Goal: Information Seeking & Learning: Learn about a topic

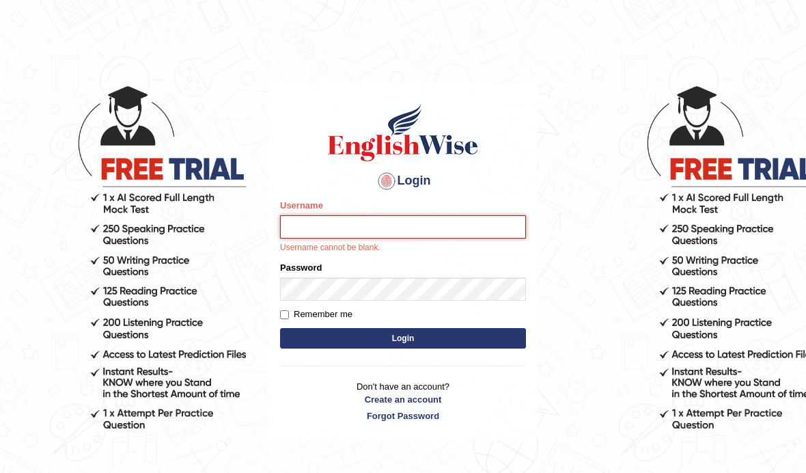
type input "Zubaria7"
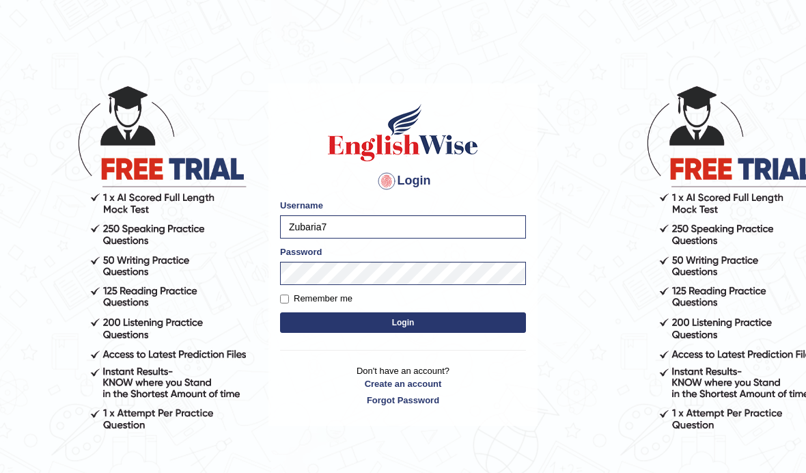
click at [412, 325] on button "Login" at bounding box center [403, 322] width 246 height 20
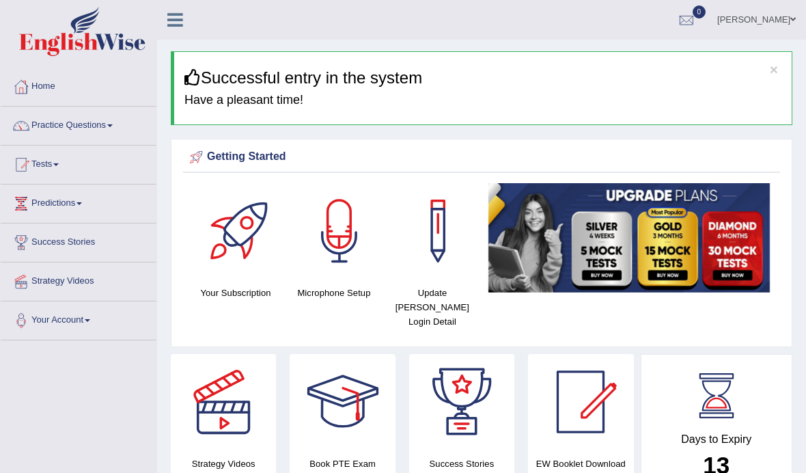
scroll to position [22, 0]
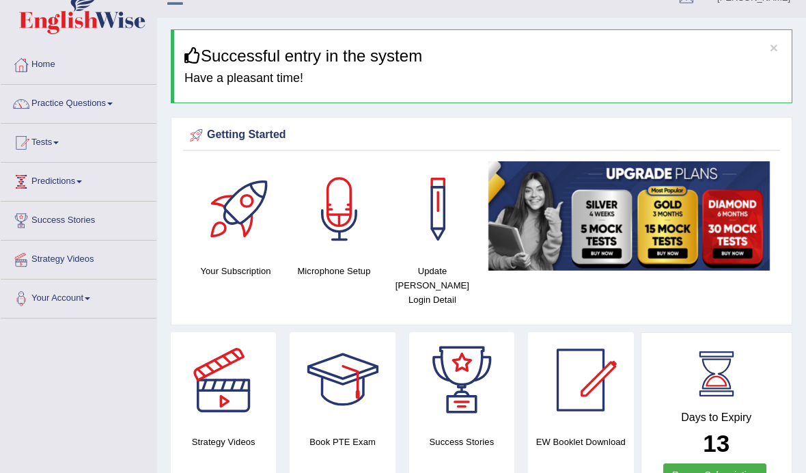
click at [51, 180] on link "Predictions" at bounding box center [79, 180] width 156 height 34
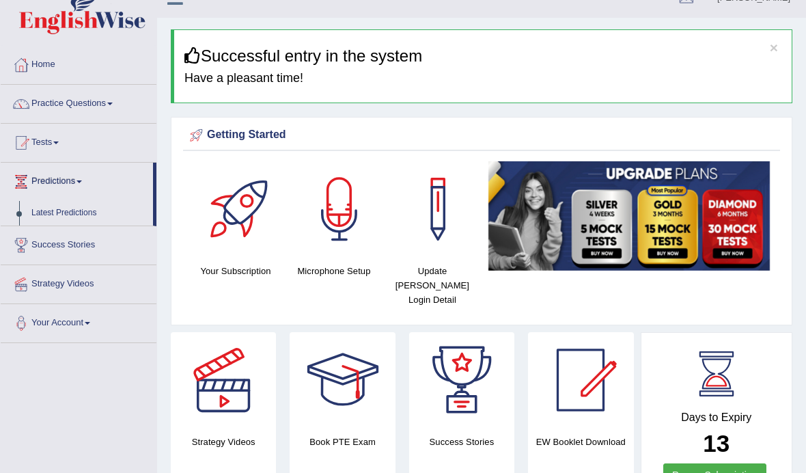
click at [62, 217] on div at bounding box center [403, 236] width 806 height 473
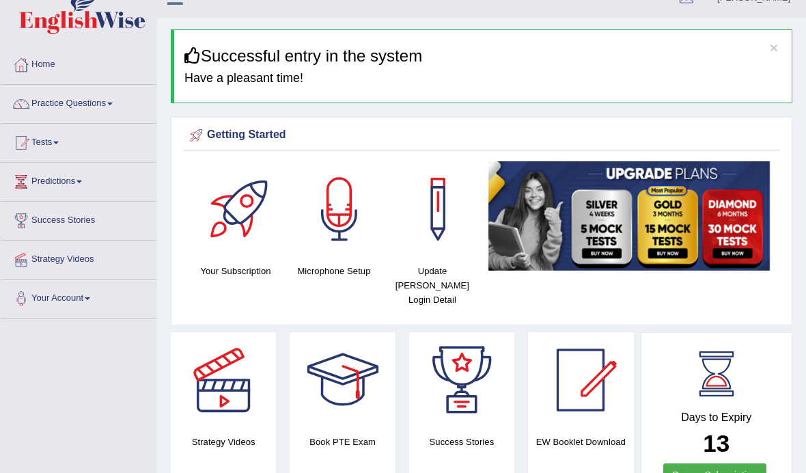
click at [47, 181] on link "Predictions" at bounding box center [79, 180] width 156 height 34
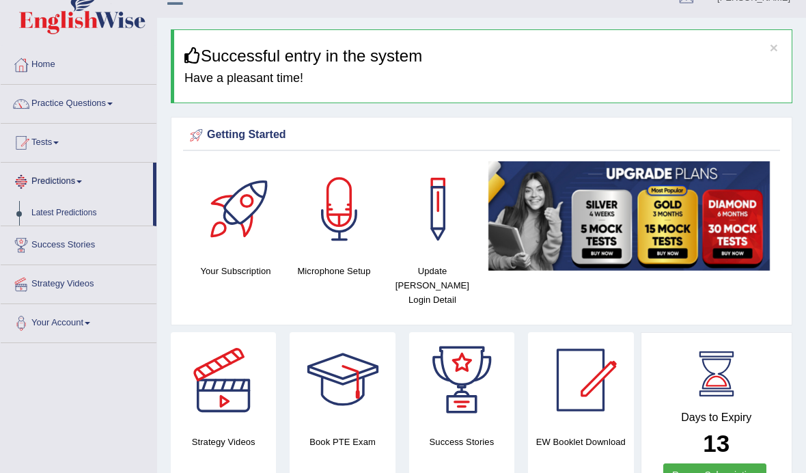
click at [70, 216] on div at bounding box center [403, 236] width 806 height 473
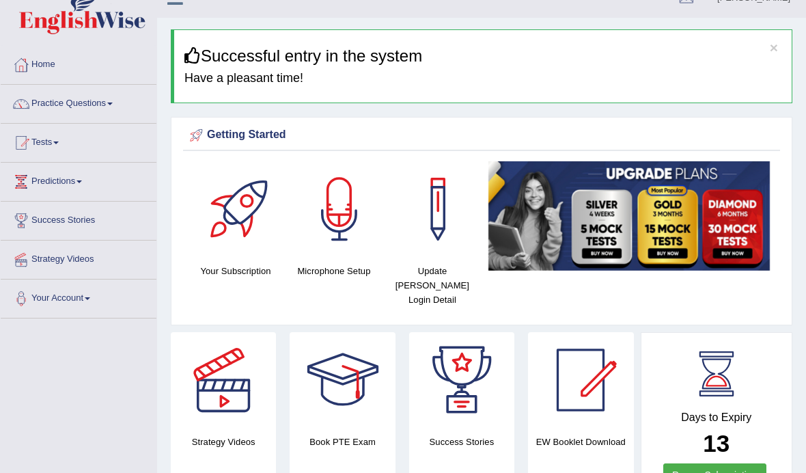
click at [34, 182] on link "Predictions" at bounding box center [79, 180] width 156 height 34
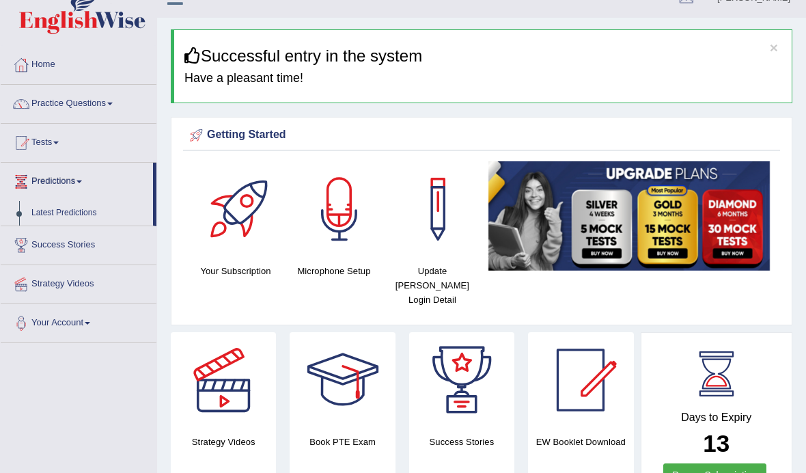
click at [87, 214] on div at bounding box center [403, 236] width 806 height 473
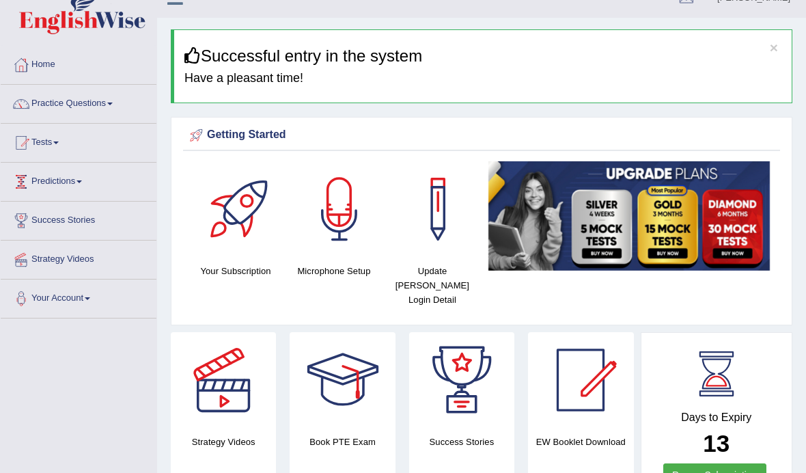
click at [36, 180] on link "Predictions" at bounding box center [79, 180] width 156 height 34
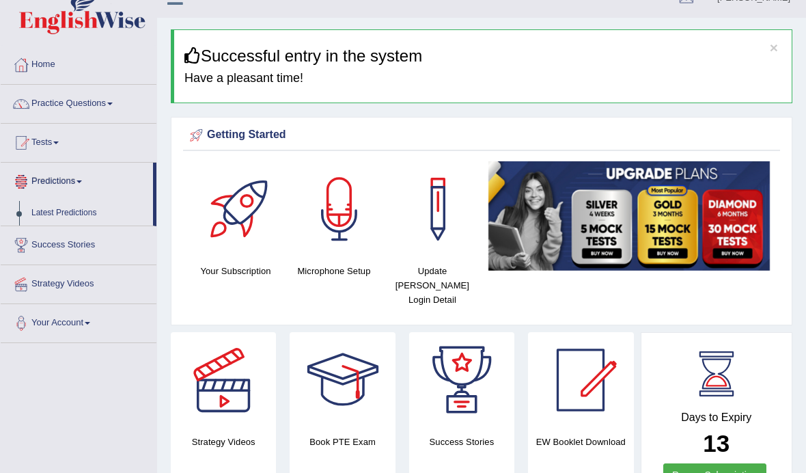
click at [25, 210] on div at bounding box center [403, 236] width 806 height 473
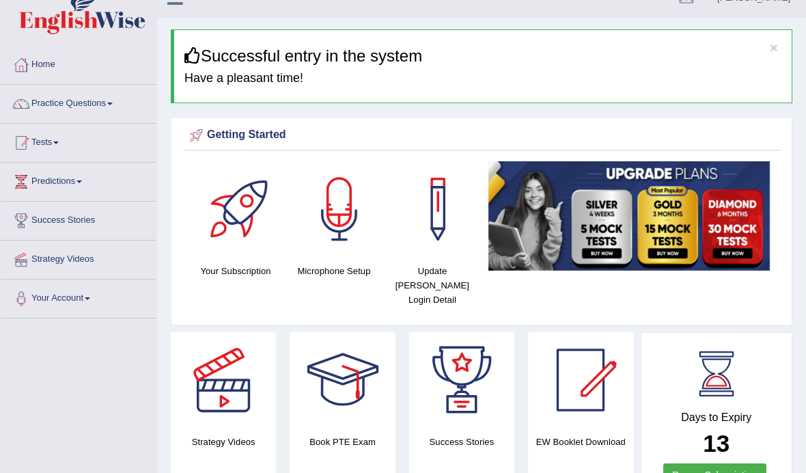
click at [55, 154] on link "Tests" at bounding box center [79, 141] width 156 height 34
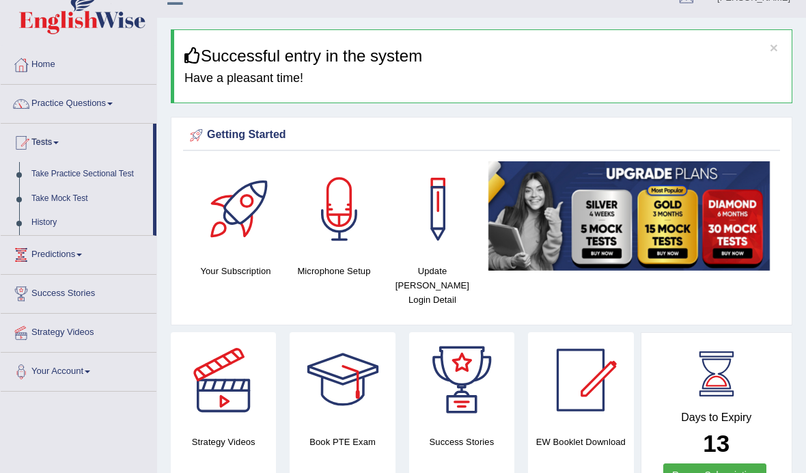
scroll to position [46, 0]
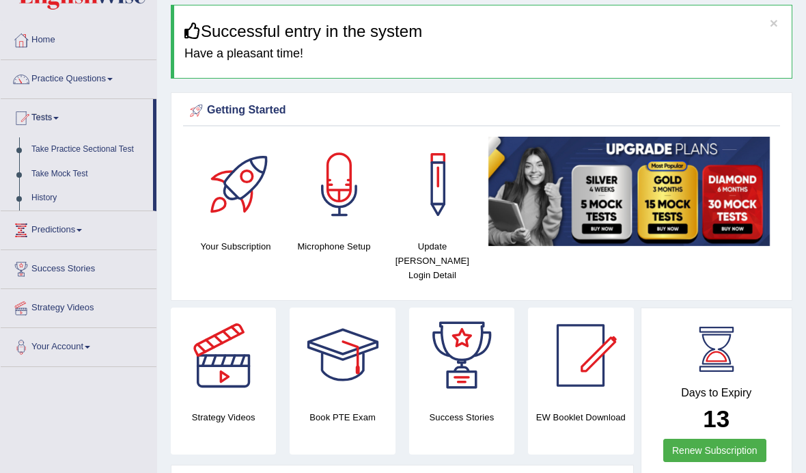
click at [76, 307] on div at bounding box center [403, 236] width 806 height 473
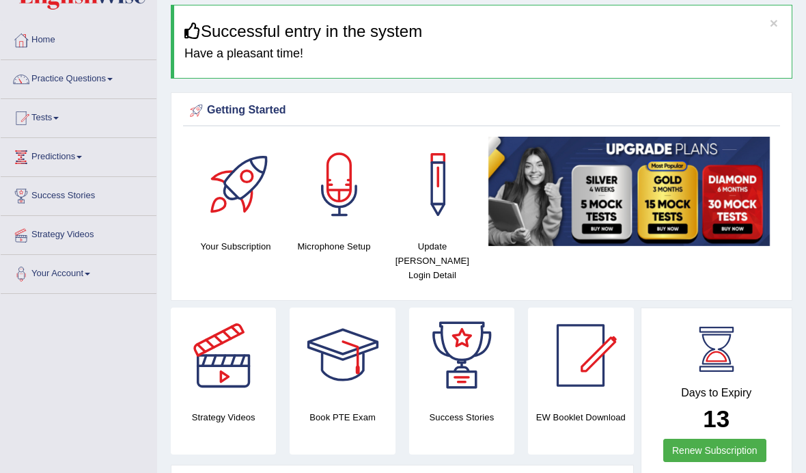
click at [51, 237] on link "Strategy Videos" at bounding box center [79, 233] width 156 height 34
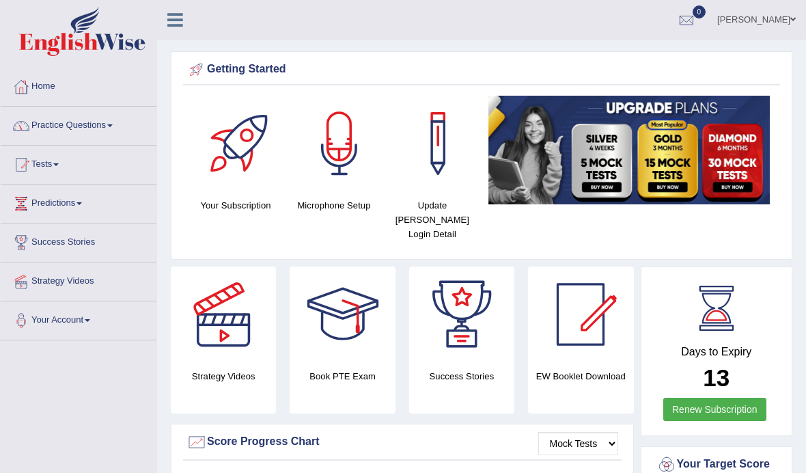
click at [34, 131] on link "Practice Questions" at bounding box center [79, 124] width 156 height 34
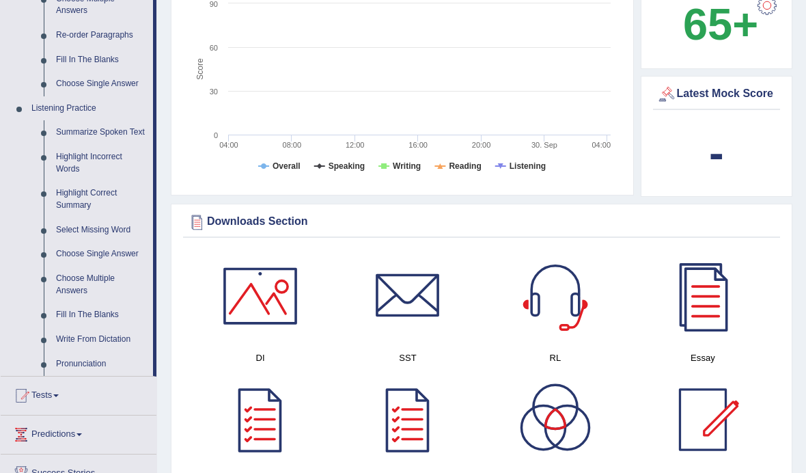
scroll to position [499, 0]
click at [32, 395] on div at bounding box center [403, 236] width 806 height 473
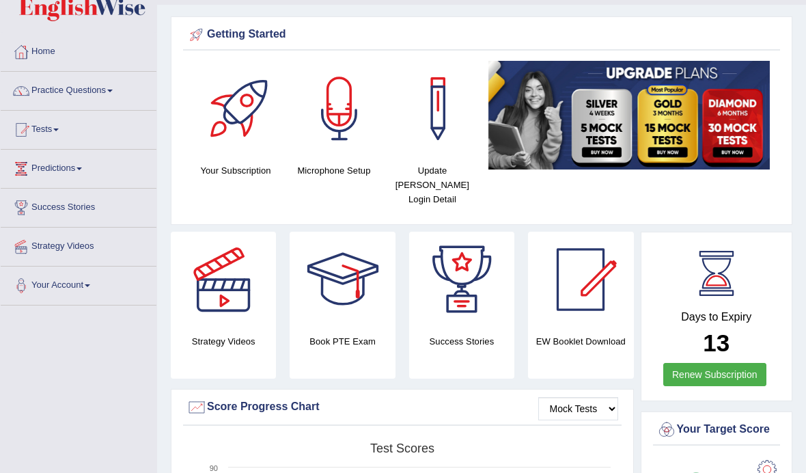
scroll to position [0, 0]
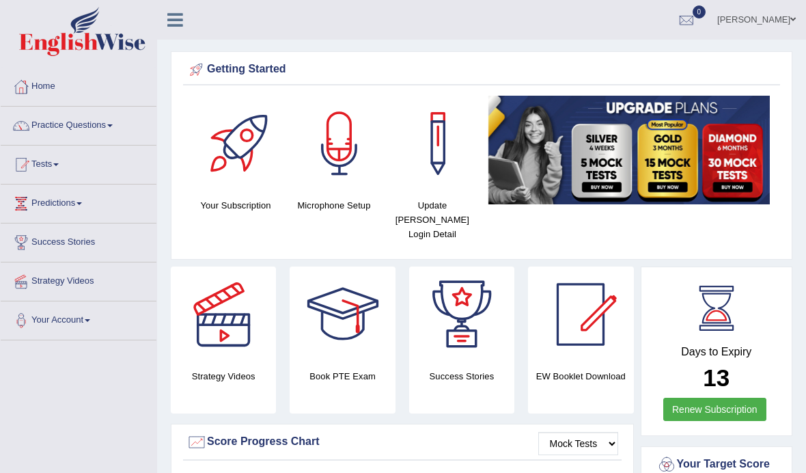
click at [74, 285] on link "Strategy Videos" at bounding box center [79, 279] width 156 height 34
